Goal: Information Seeking & Learning: Find specific fact

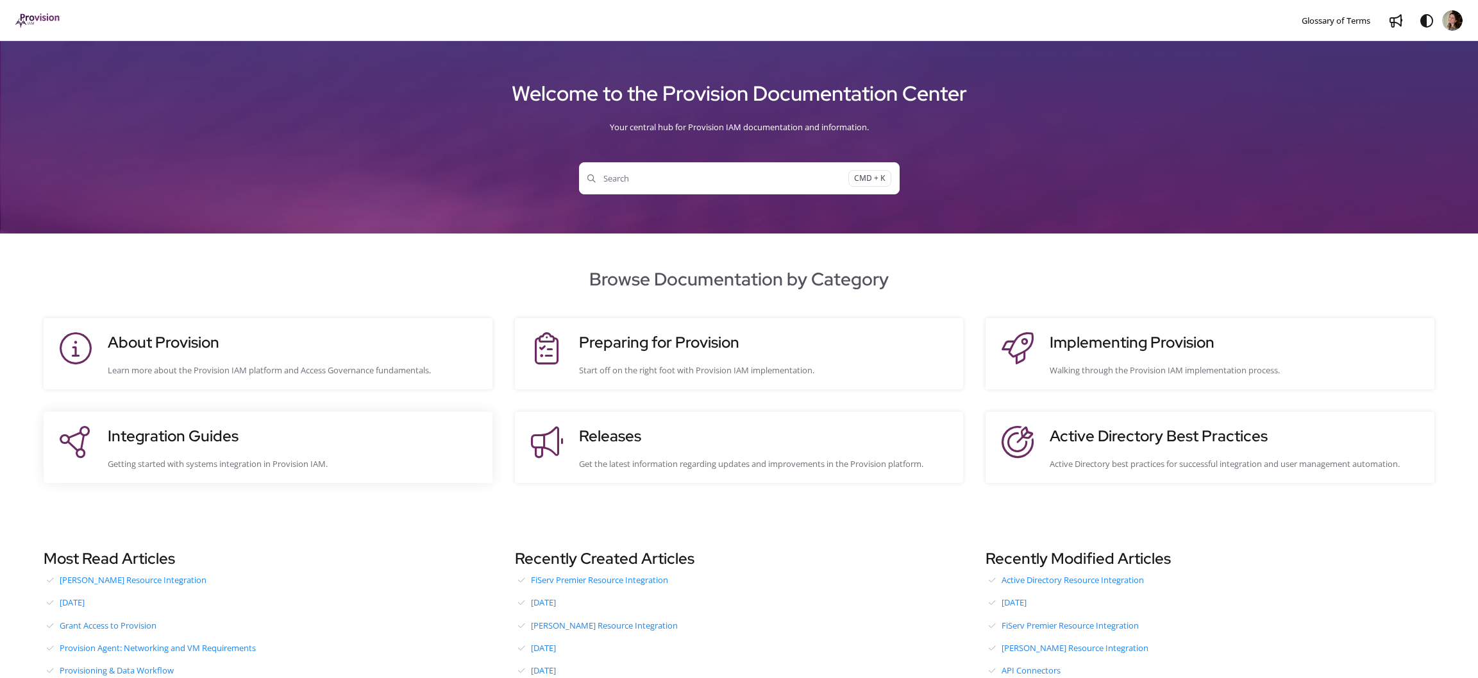
click at [220, 448] on div "Integration Guides Getting started with systems integration in Provision IAM." at bounding box center [294, 447] width 372 height 46
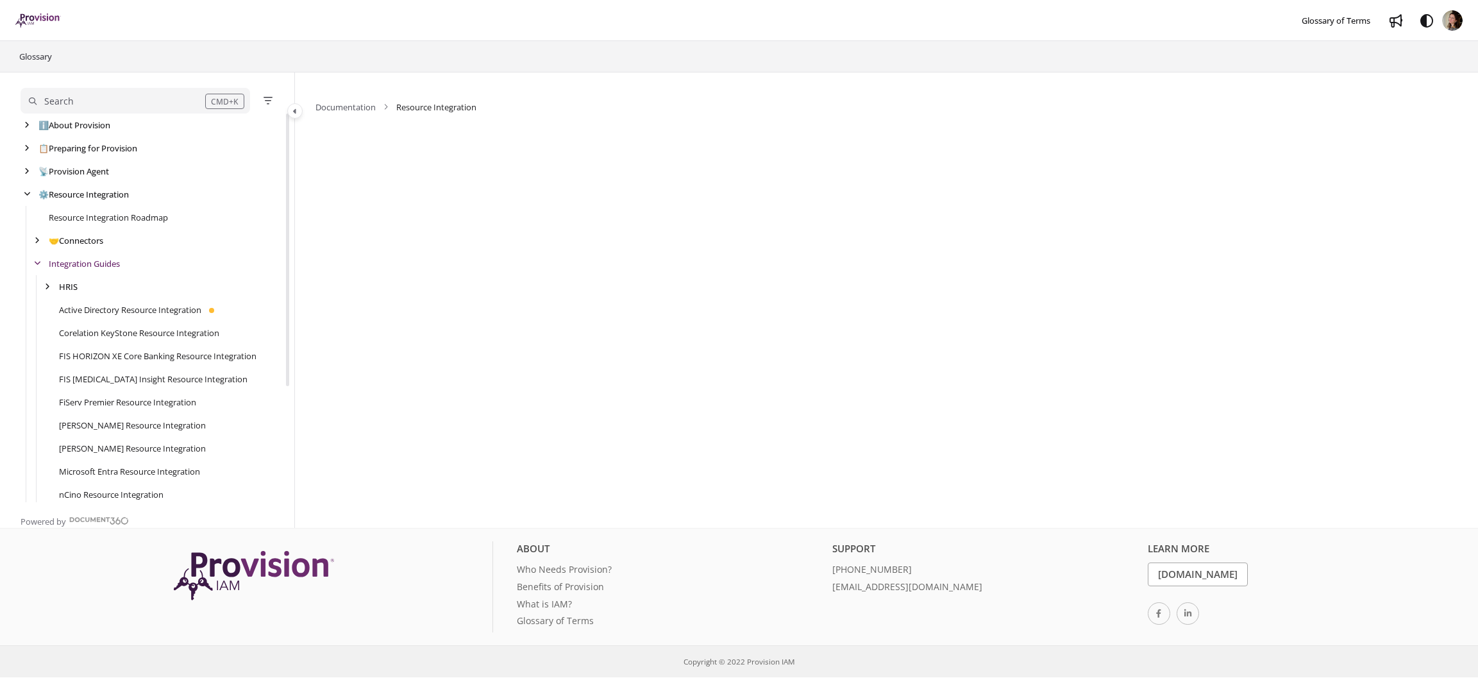
scroll to position [15, 0]
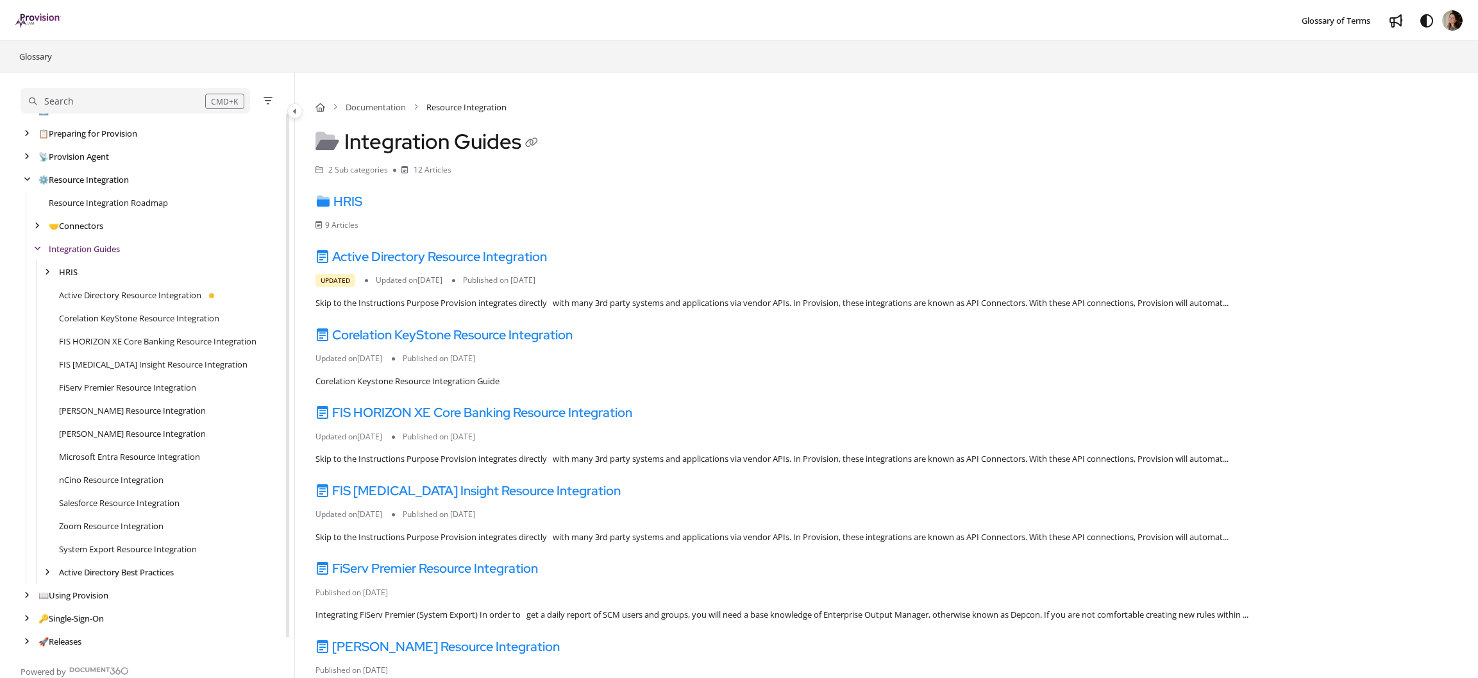
click at [37, 16] on img "Project logo" at bounding box center [38, 20] width 46 height 14
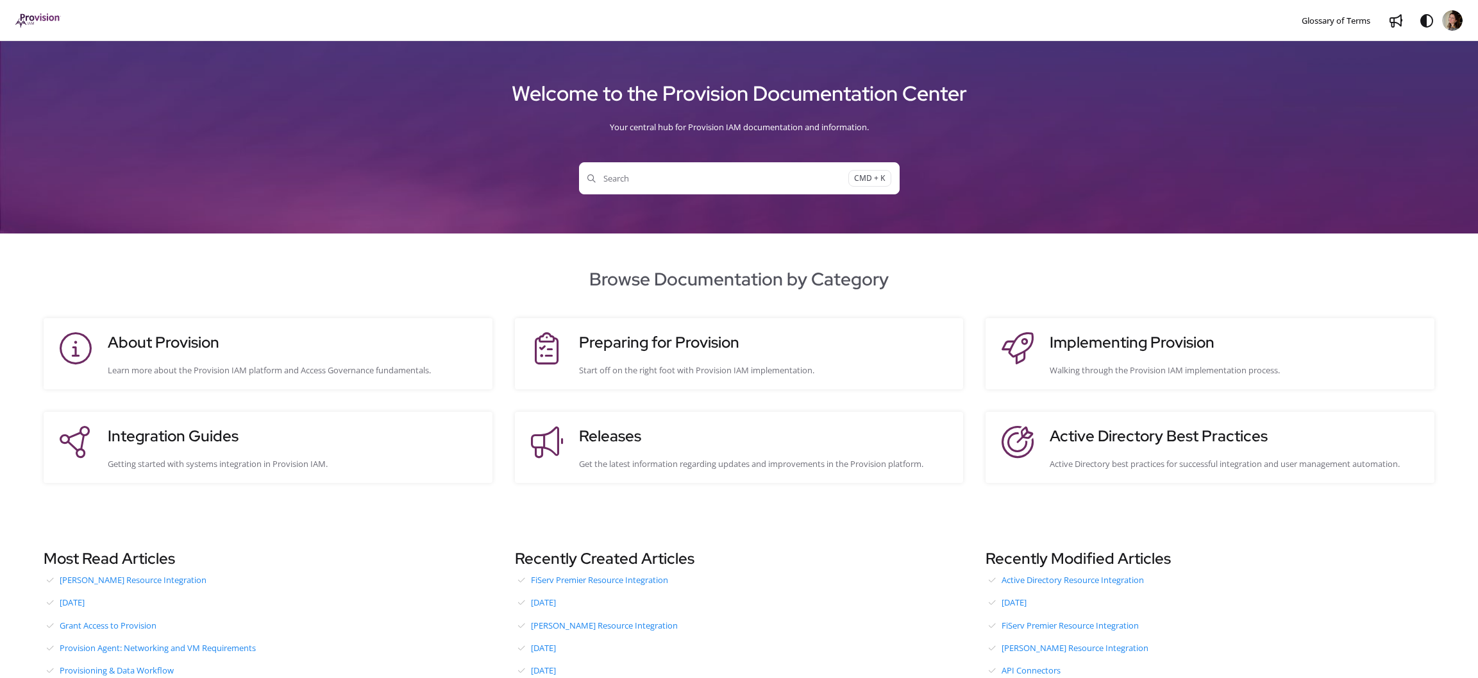
click at [720, 173] on span "Search" at bounding box center [717, 178] width 261 height 13
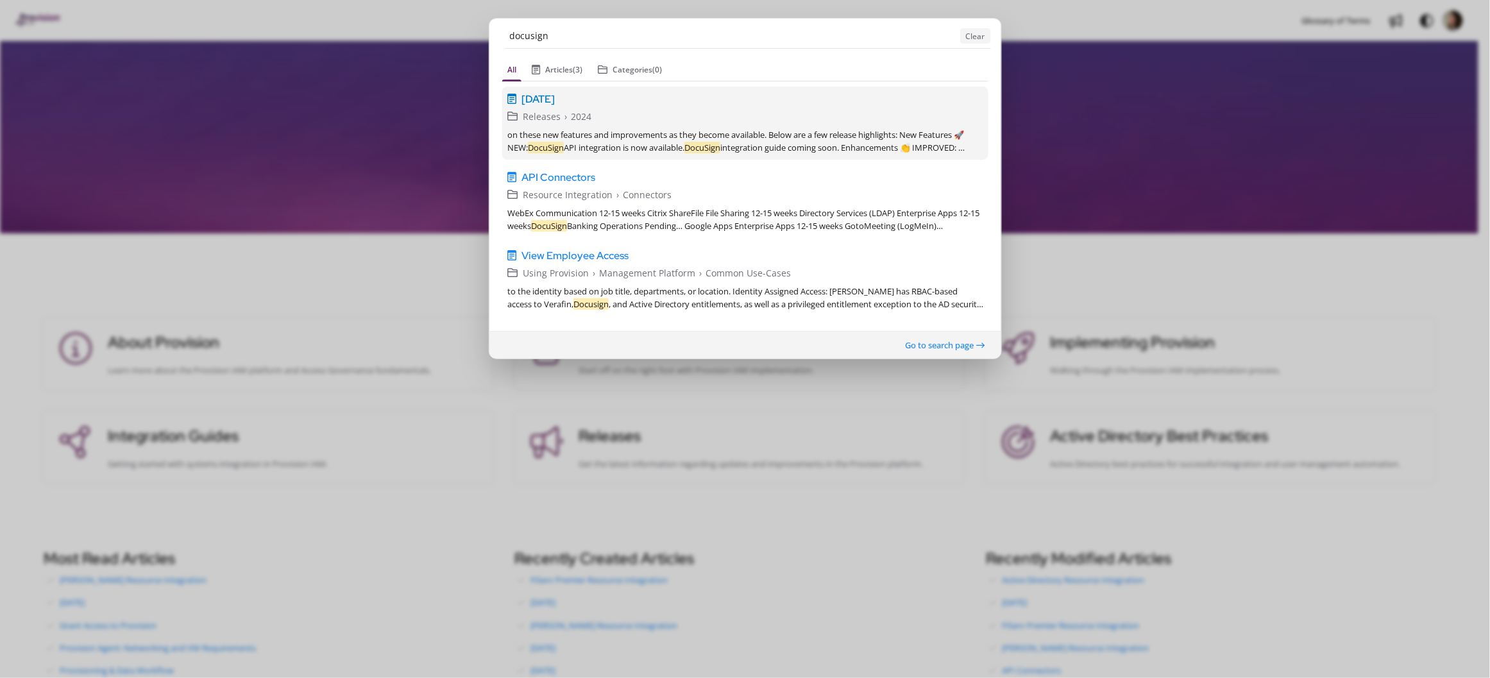
type input "docusign"
click at [573, 136] on div "on these new features and improvements as they become available. Below are a fe…" at bounding box center [745, 141] width 476 height 26
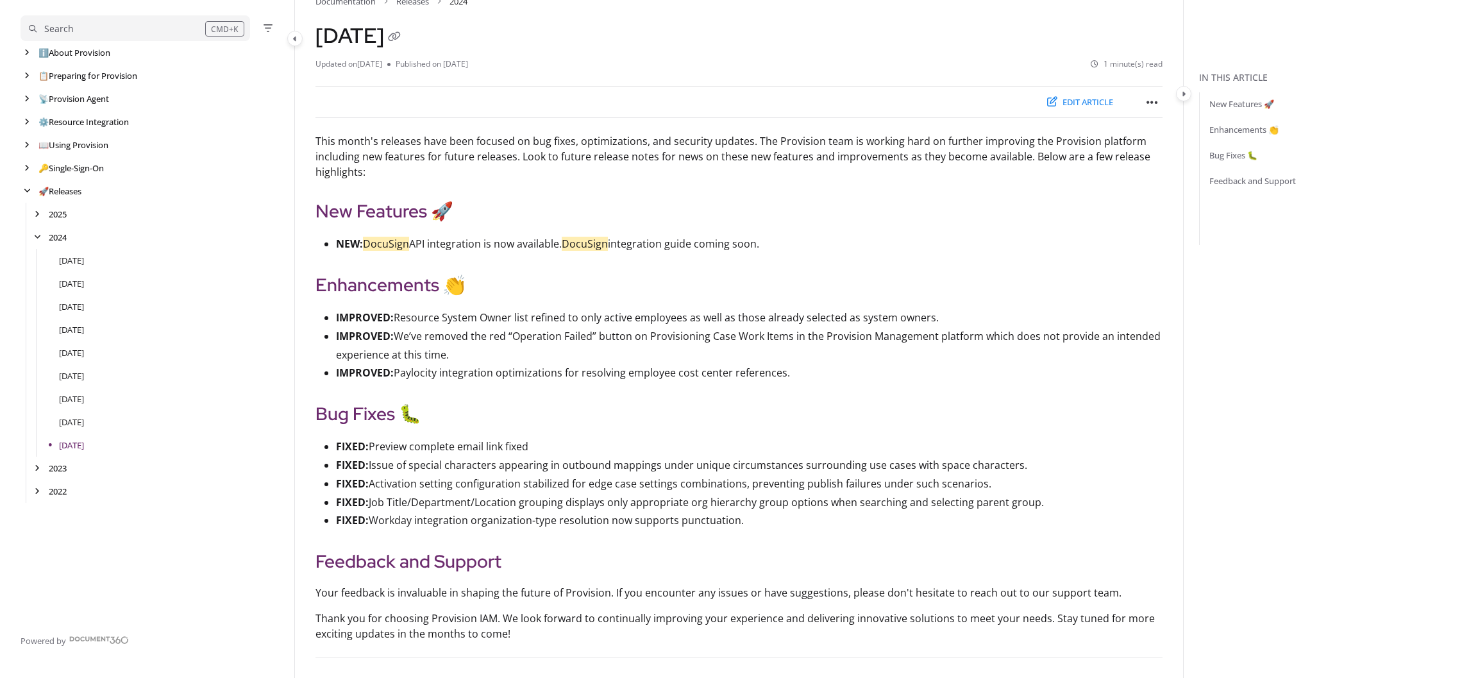
scroll to position [256, 0]
